Goal: Communication & Community: Share content

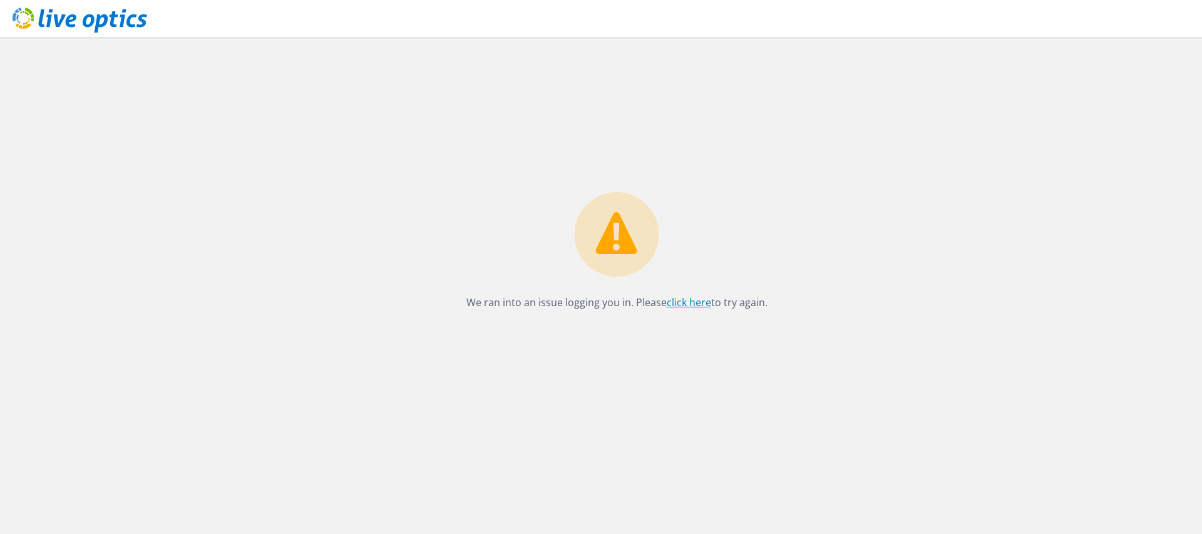
click at [678, 305] on link "click here" at bounding box center [688, 302] width 44 height 14
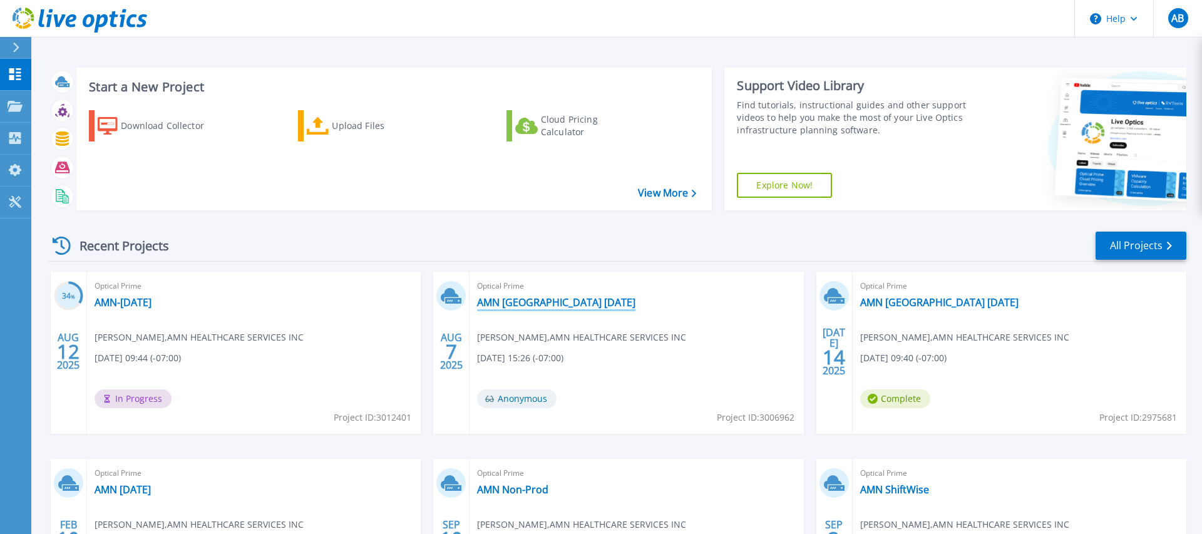
click at [531, 306] on link "AMN Las Vegas 7-14-25" at bounding box center [556, 302] width 158 height 13
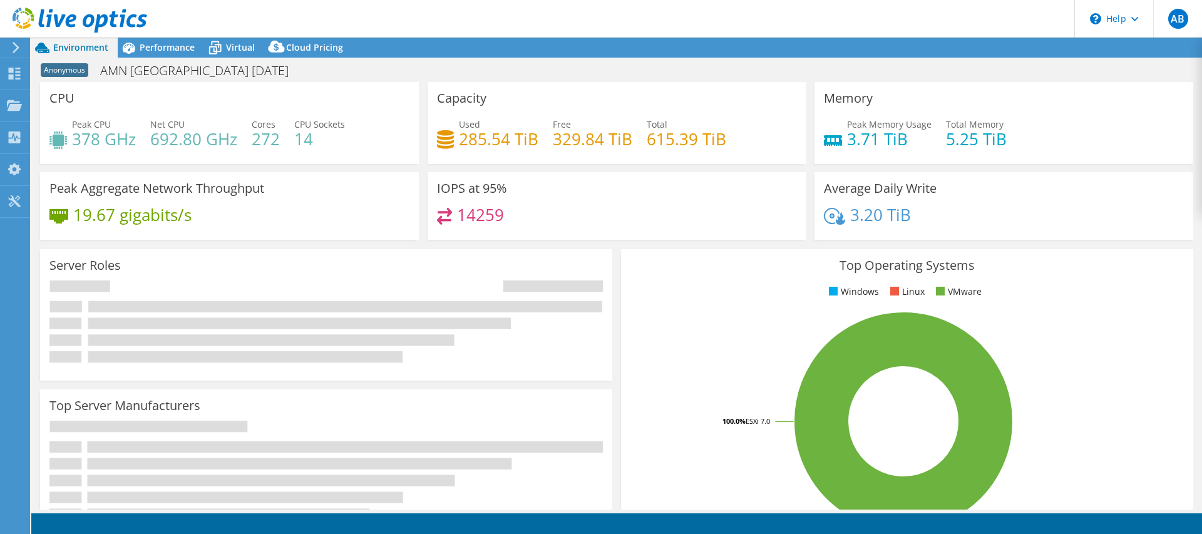
select select "USD"
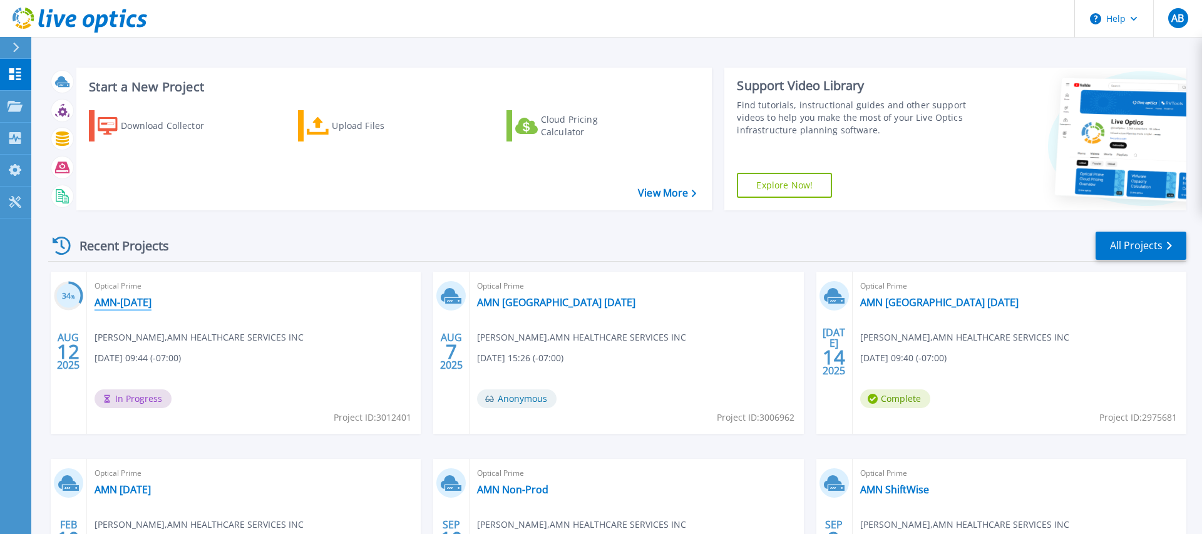
click at [151, 304] on link "AMN-[DATE]" at bounding box center [122, 302] width 57 height 13
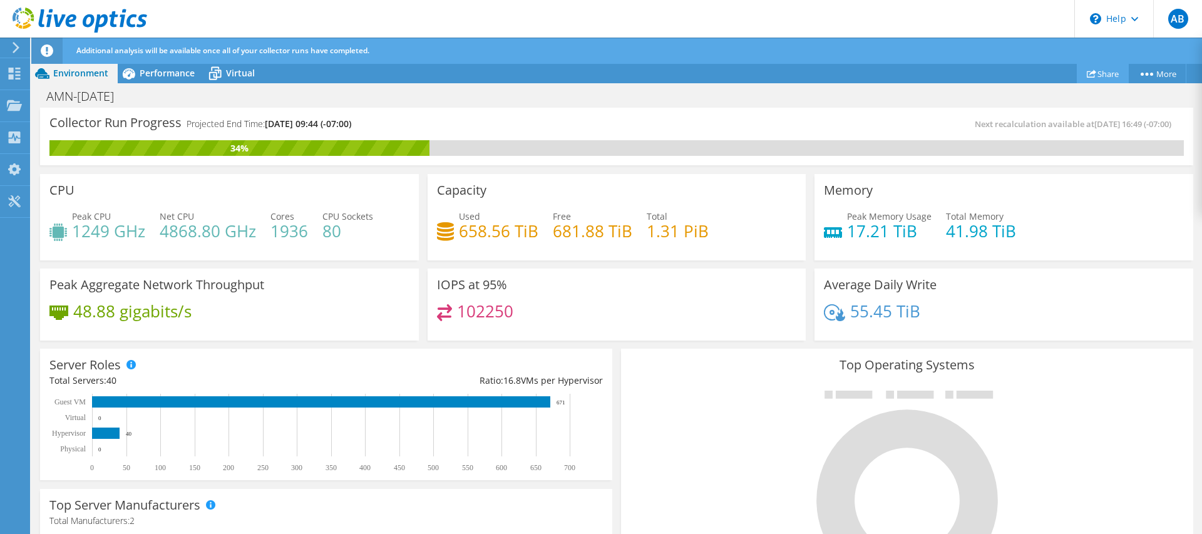
click at [1104, 74] on link "Share" at bounding box center [1102, 73] width 52 height 19
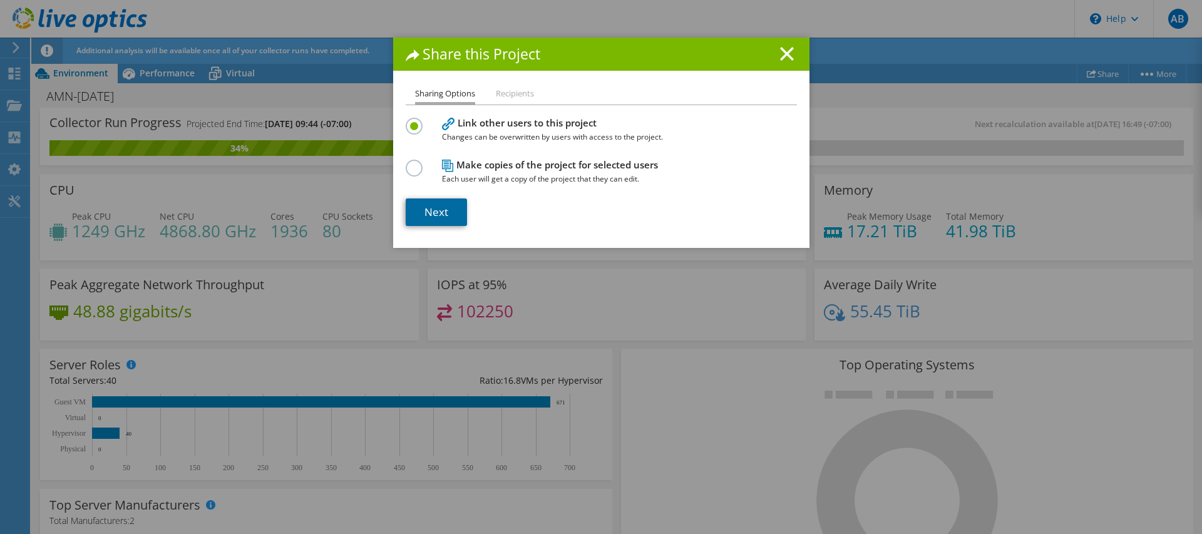
click at [436, 208] on link "Next" at bounding box center [436, 212] width 61 height 28
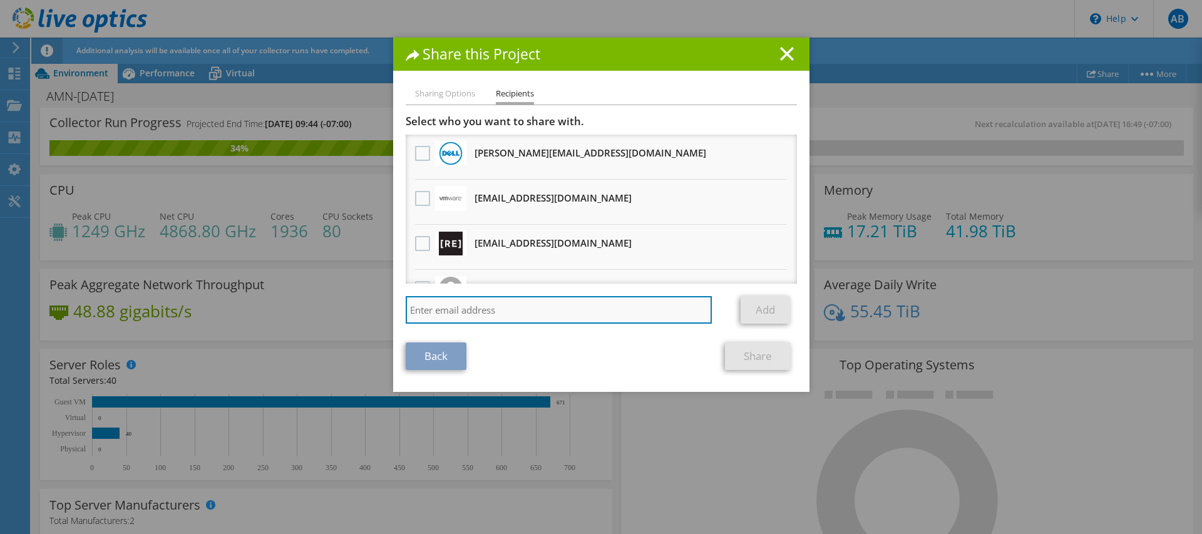
click at [561, 311] on input "search" at bounding box center [559, 310] width 307 height 28
click at [411, 311] on input "[PERSON_NAME]" at bounding box center [559, 310] width 307 height 28
click at [469, 316] on input "[PERSON_NAME].[PERSON_NAME]#[DOMAIN_NAME]" at bounding box center [559, 310] width 307 height 28
type input "[PERSON_NAME][EMAIL_ADDRESS][PERSON_NAME][DOMAIN_NAME]"
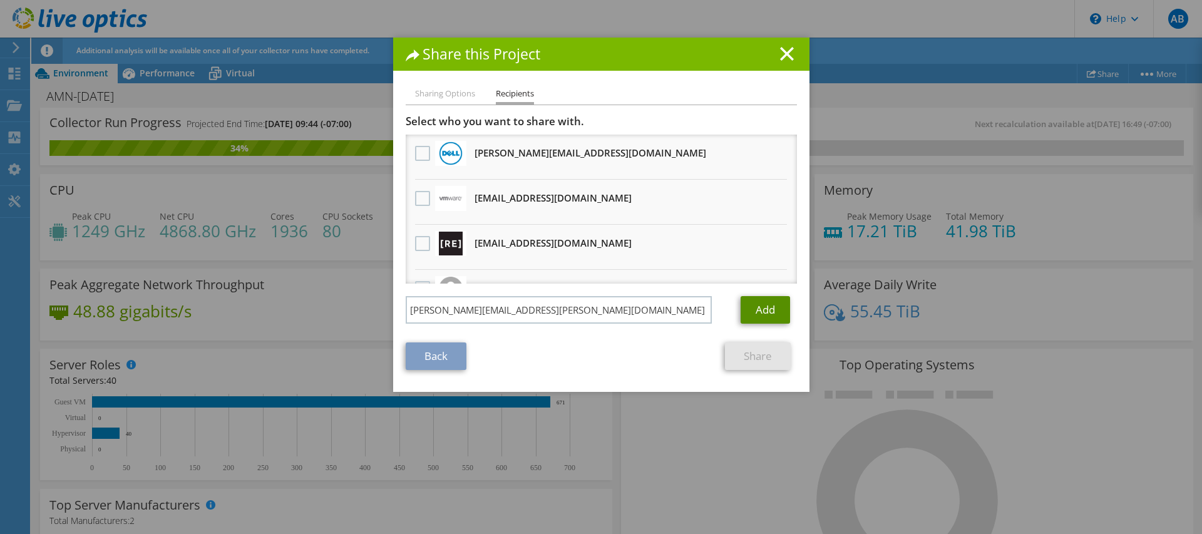
click at [763, 312] on link "Add" at bounding box center [764, 310] width 49 height 28
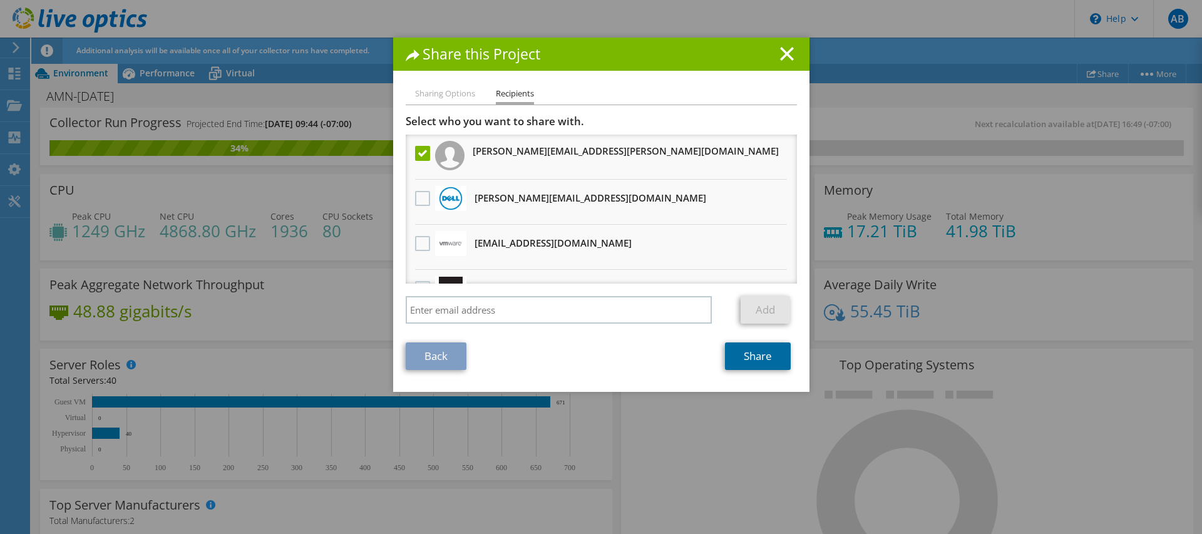
click at [750, 362] on link "Share" at bounding box center [758, 356] width 66 height 28
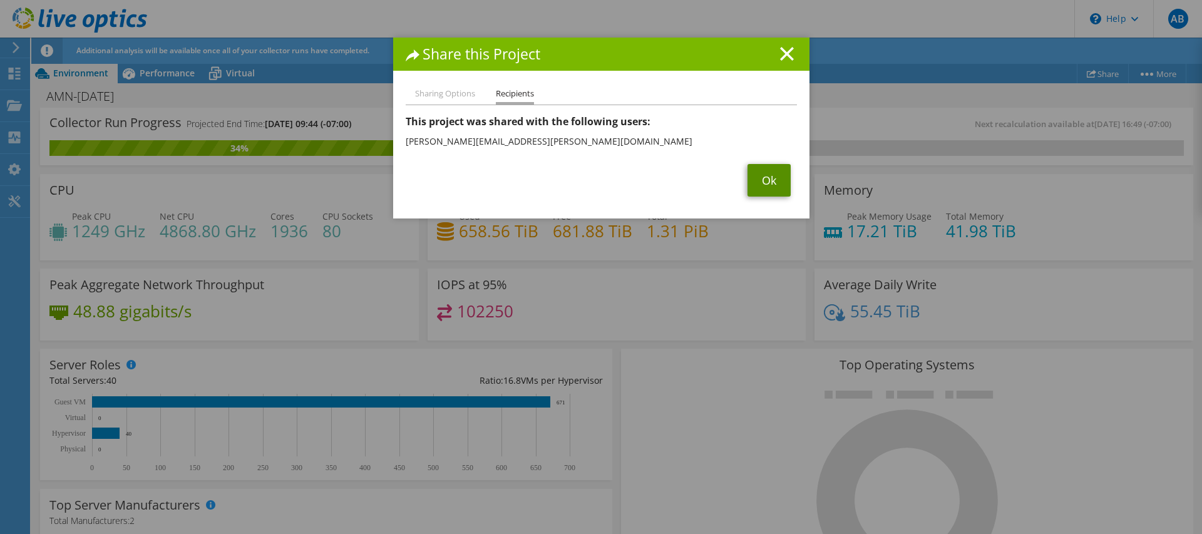
click at [776, 186] on link "Ok" at bounding box center [768, 180] width 43 height 33
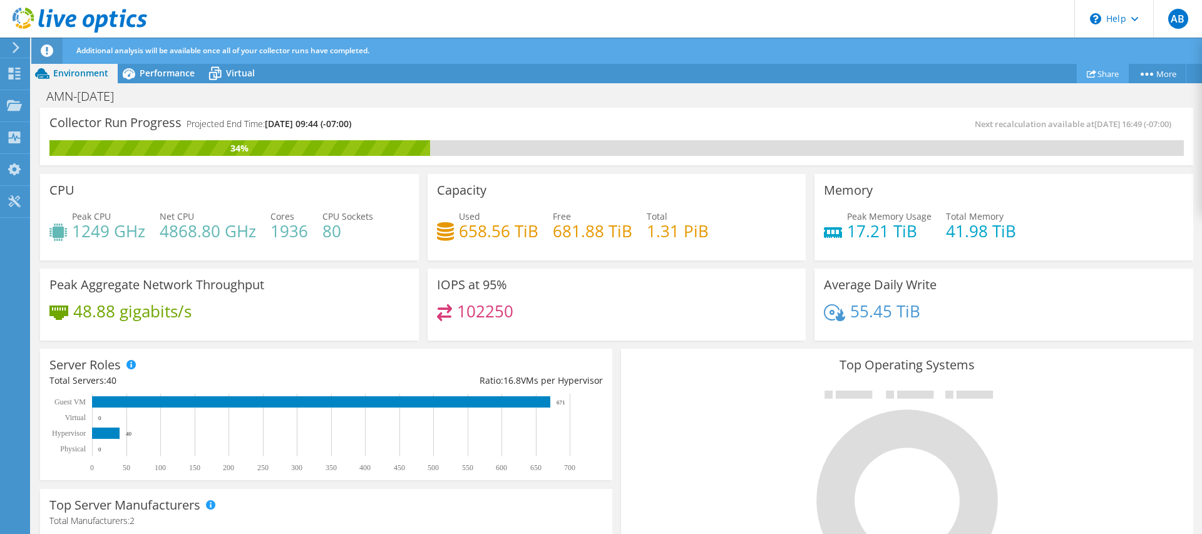
click at [1106, 69] on link "Share" at bounding box center [1102, 73] width 52 height 19
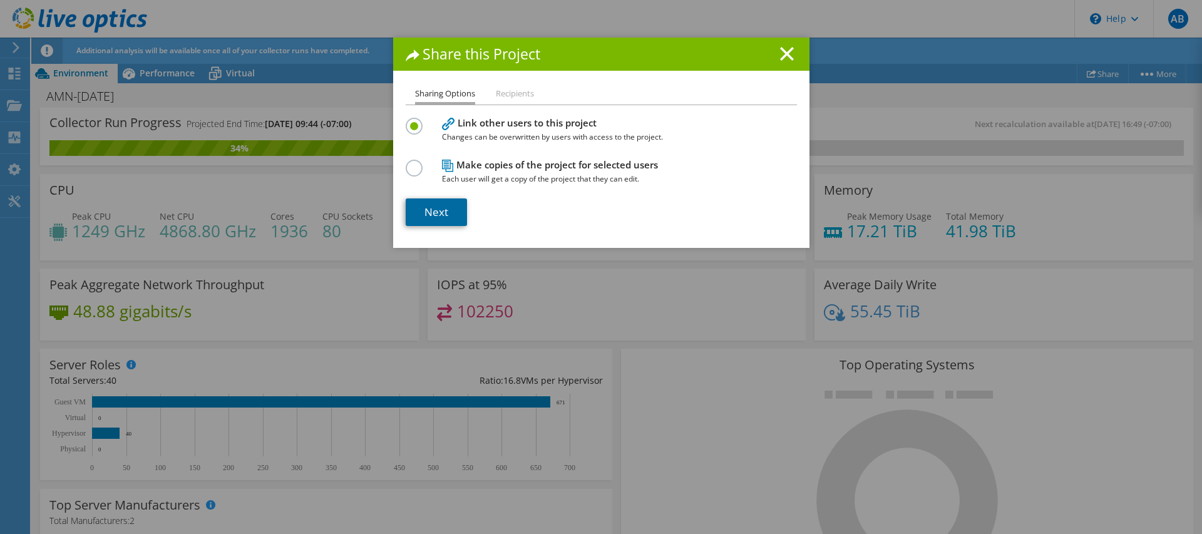
click at [437, 212] on link "Next" at bounding box center [436, 212] width 61 height 28
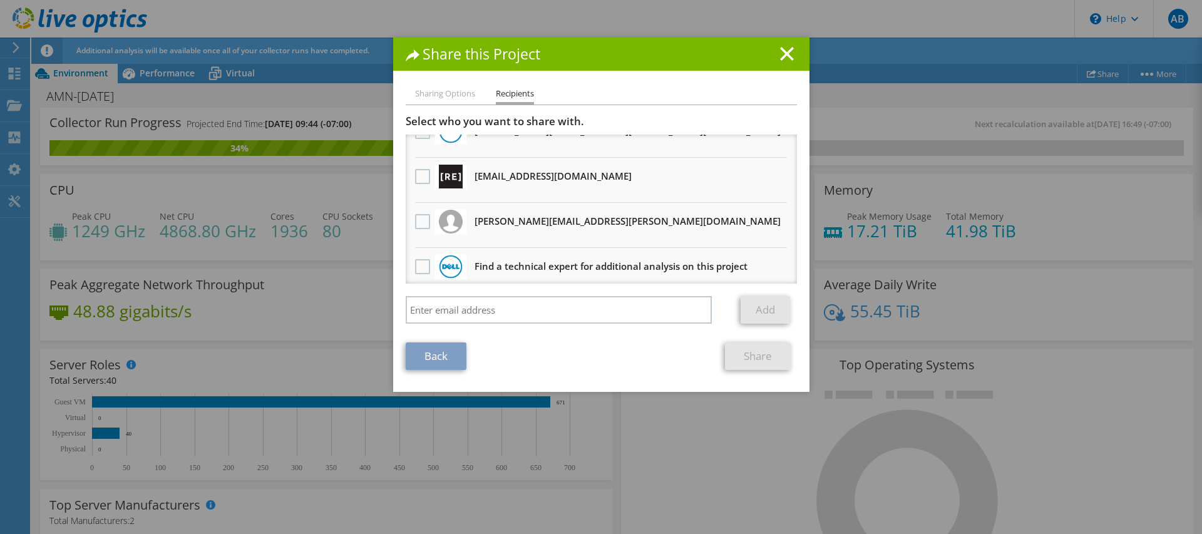
scroll to position [121, 0]
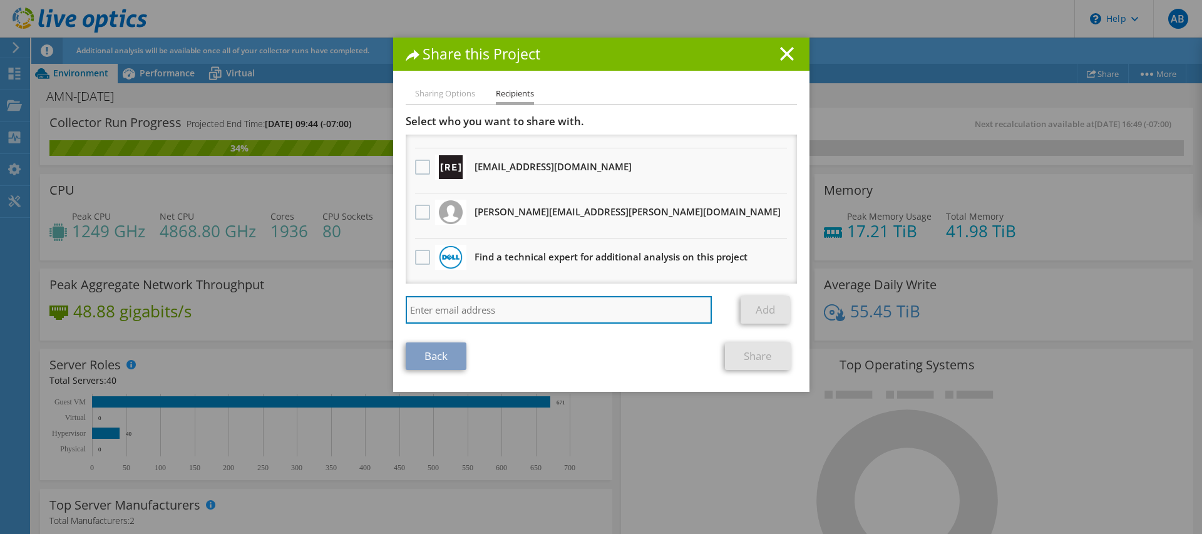
click at [482, 311] on input "search" at bounding box center [559, 310] width 307 height 28
paste input "[PERSON_NAME][EMAIL_ADDRESS][PERSON_NAME][DOMAIN_NAME]"
type input "[PERSON_NAME][EMAIL_ADDRESS][PERSON_NAME][DOMAIN_NAME]"
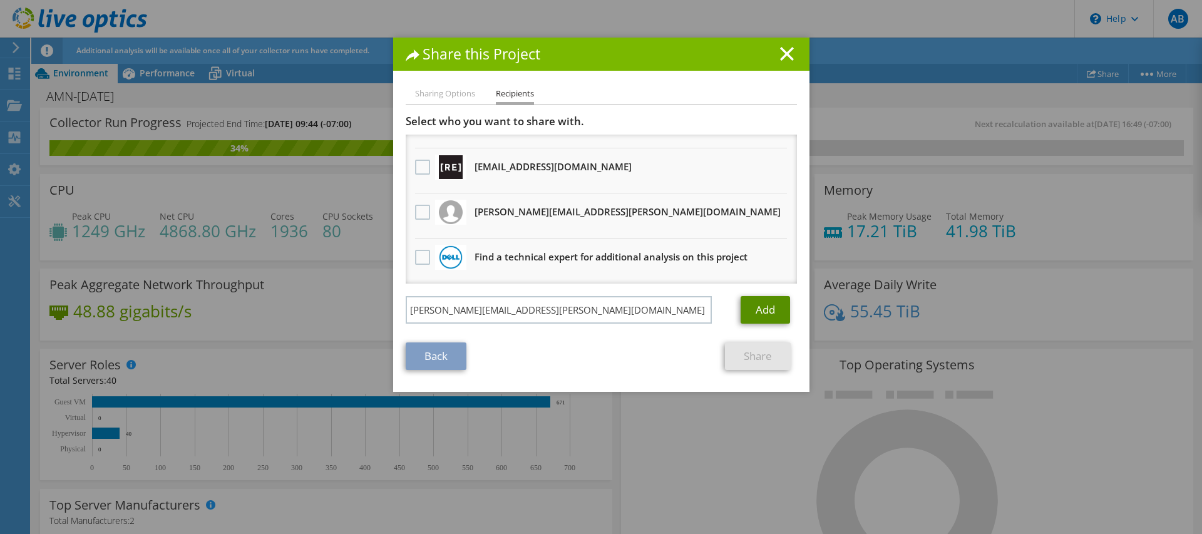
click at [774, 310] on link "Add" at bounding box center [764, 310] width 49 height 28
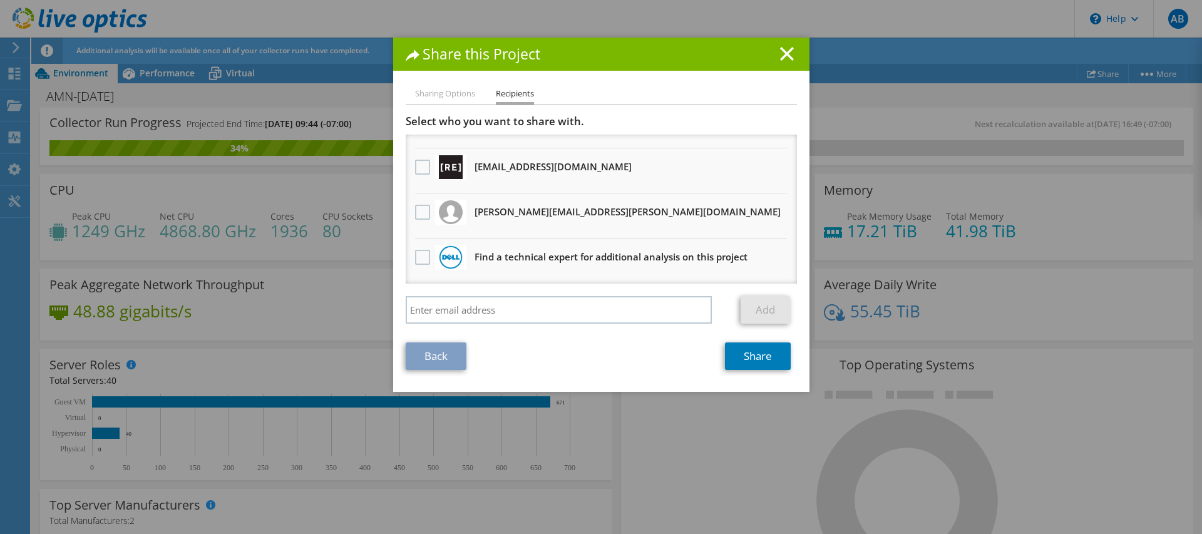
scroll to position [0, 0]
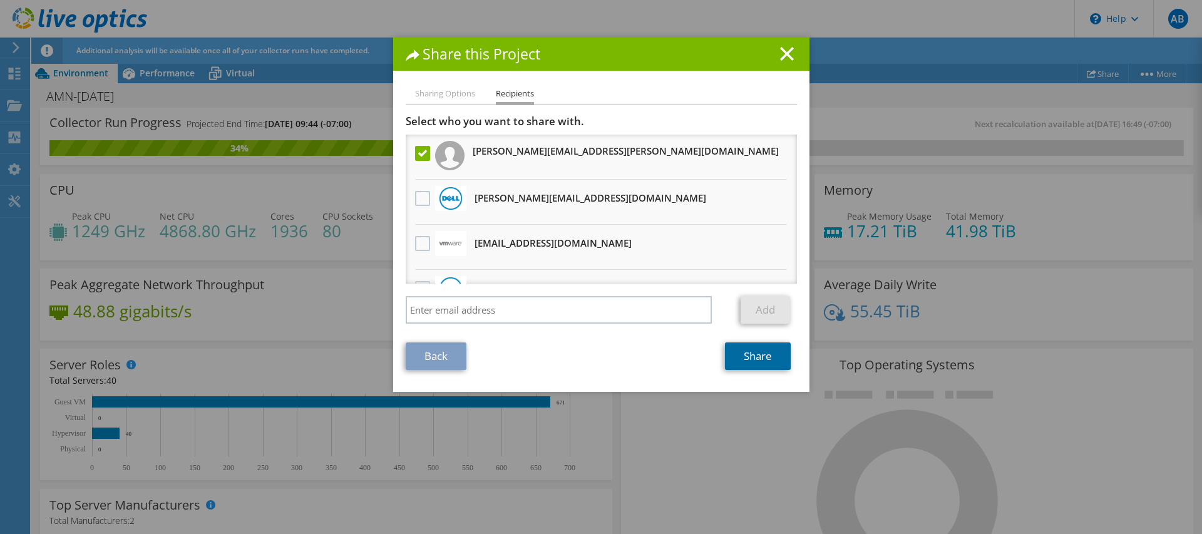
click at [767, 360] on link "Share" at bounding box center [758, 356] width 66 height 28
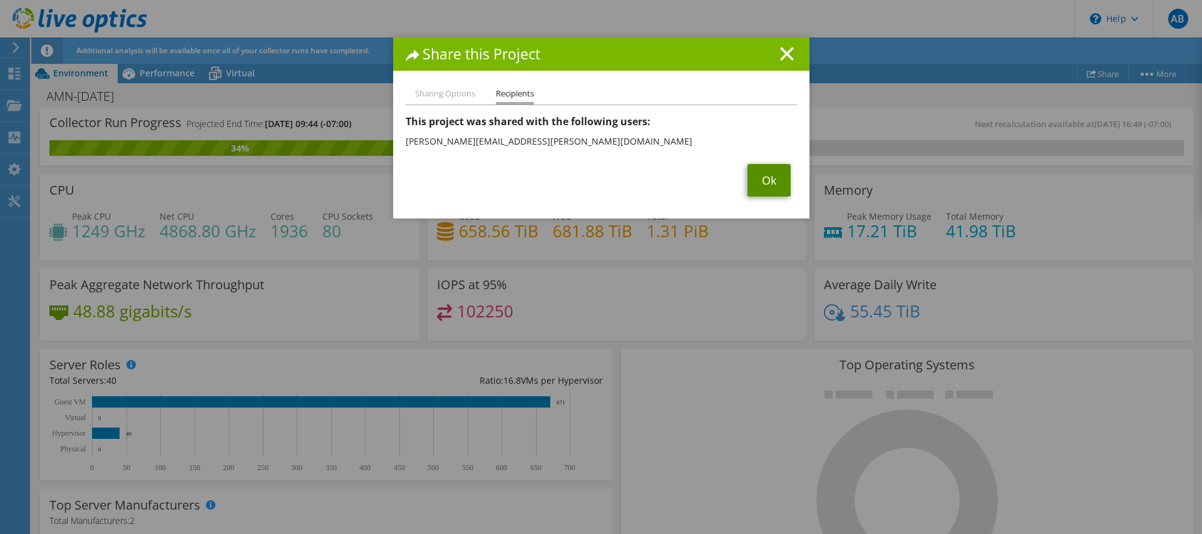
click at [770, 185] on link "Ok" at bounding box center [768, 180] width 43 height 33
